Goal: Check status: Check status

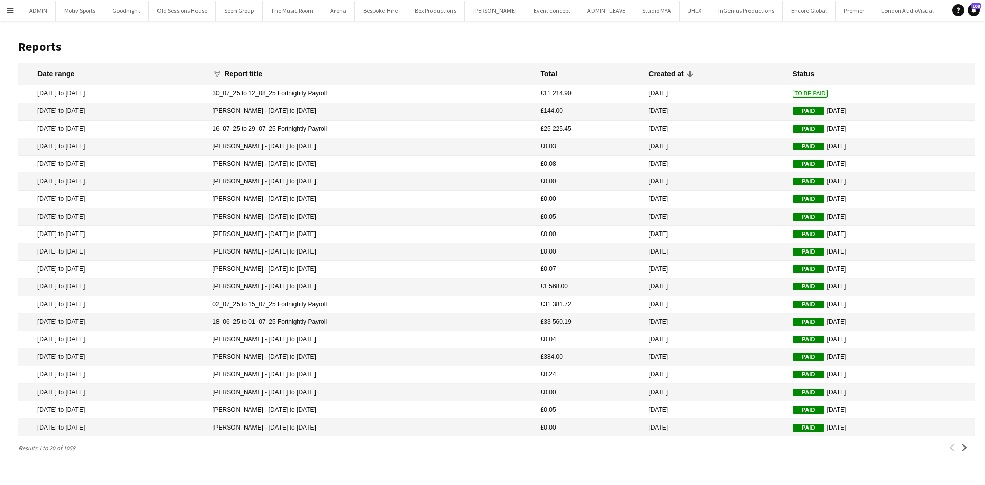
click at [13, 13] on app-icon "Menu" at bounding box center [10, 10] width 8 height 8
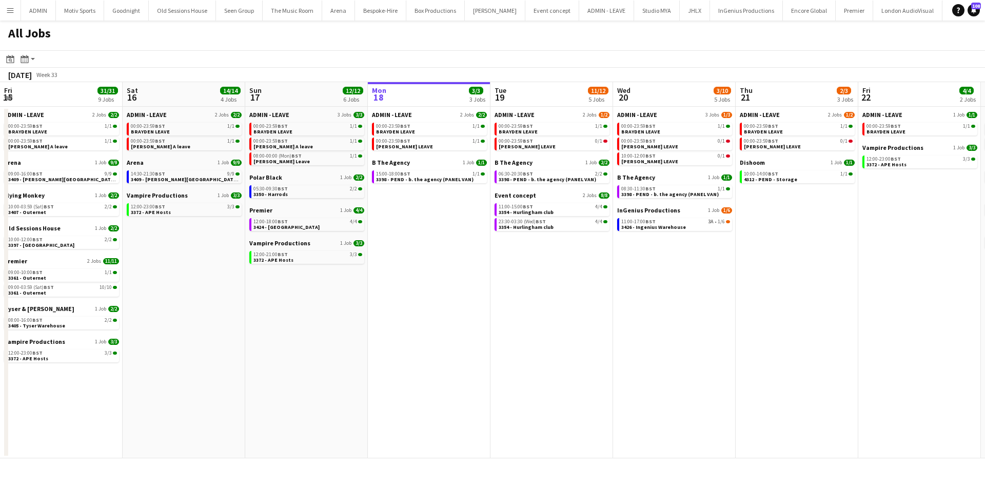
scroll to position [0, 245]
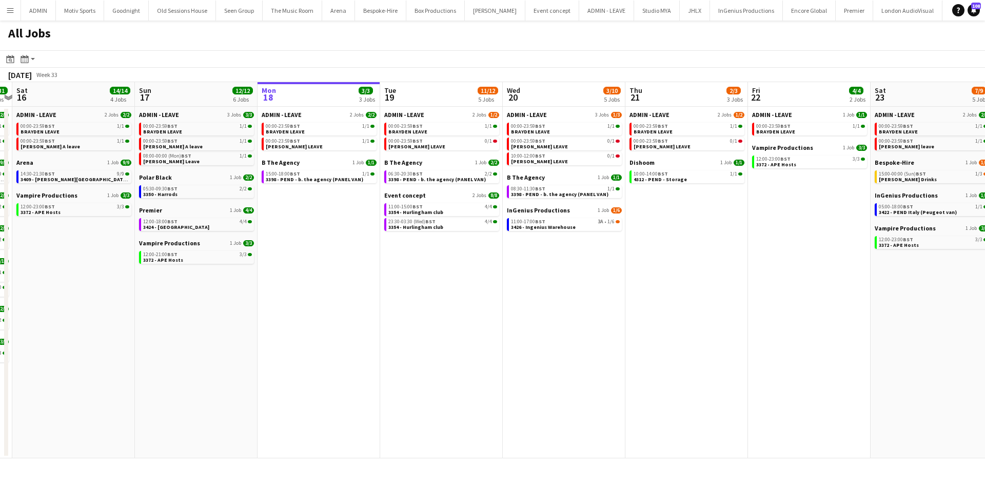
scroll to position [0, 227]
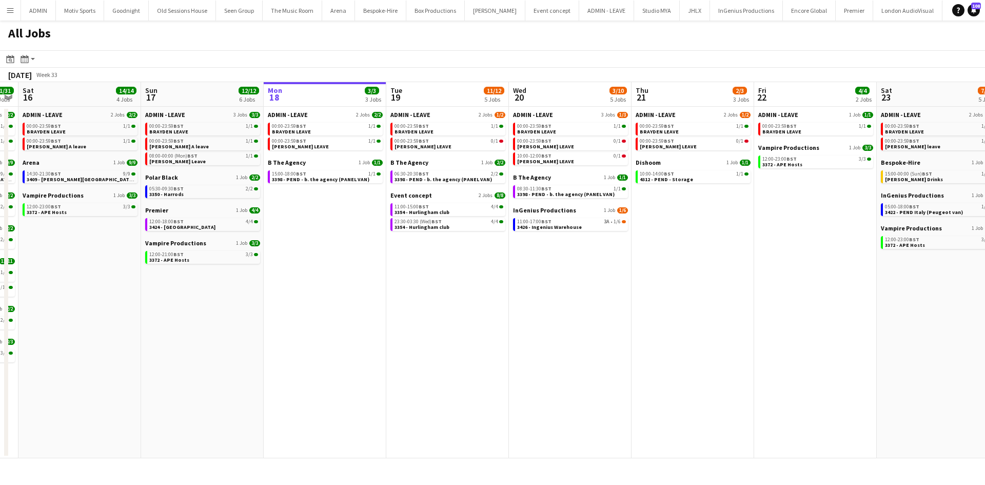
drag, startPoint x: 186, startPoint y: 353, endPoint x: 327, endPoint y: 353, distance: 141.0
click at [327, 353] on app-calendar-viewport "Thu 14 8/8 4 Jobs Fri 15 31/31 9 Jobs Sat 16 14/14 4 Jobs Sun 17 12/12 6 Jobs M…" at bounding box center [492, 270] width 985 height 376
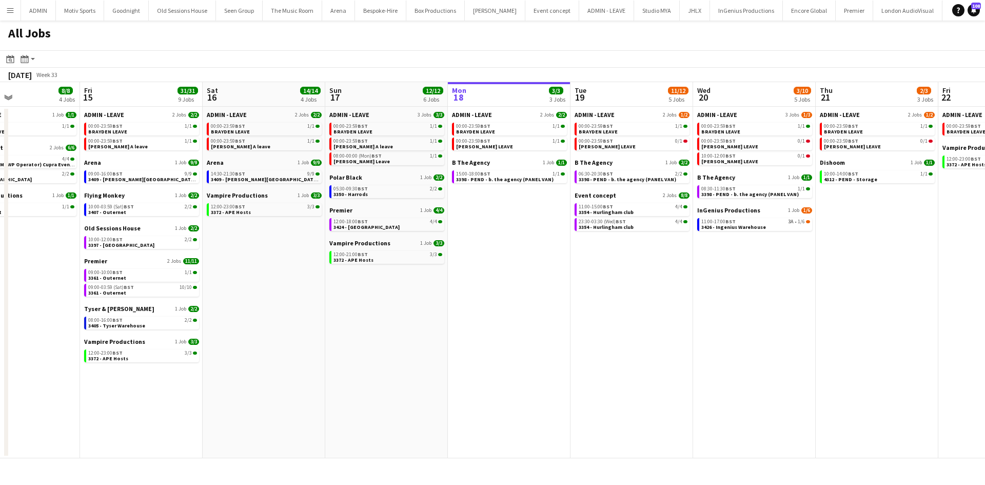
scroll to position [0, 326]
click at [422, 305] on app-all-jobs "All Jobs Date picker AUG 2025 AUG 2025 Monday M Tuesday T Wednesday W Thursday …" at bounding box center [492, 239] width 985 height 437
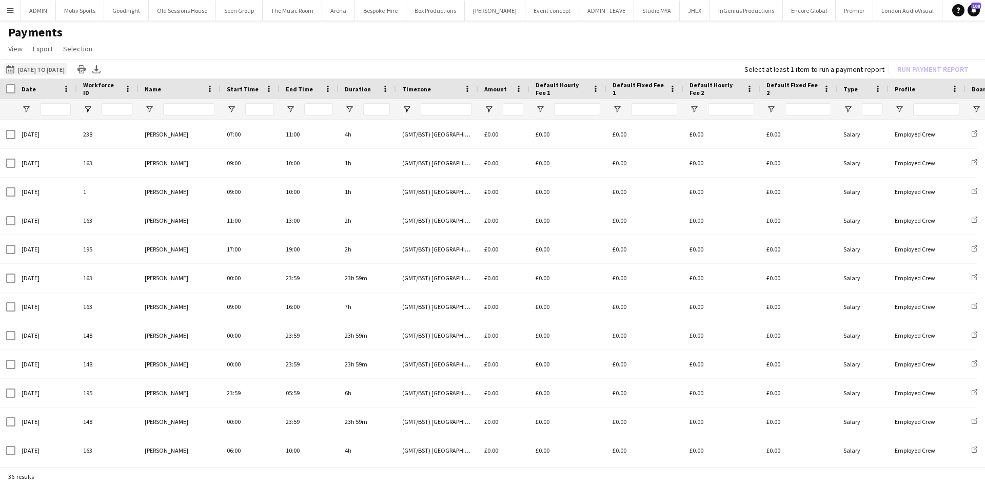
click at [48, 70] on button "[DATE] to [DATE] [DATE] to [DATE]" at bounding box center [35, 69] width 63 height 12
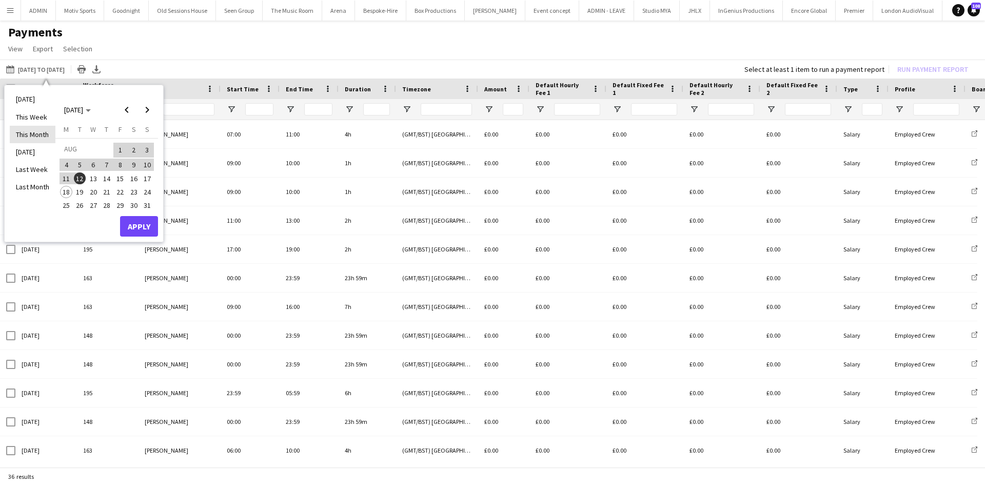
click at [40, 131] on li "This Month" at bounding box center [33, 134] width 46 height 17
